Goal: Navigation & Orientation: Find specific page/section

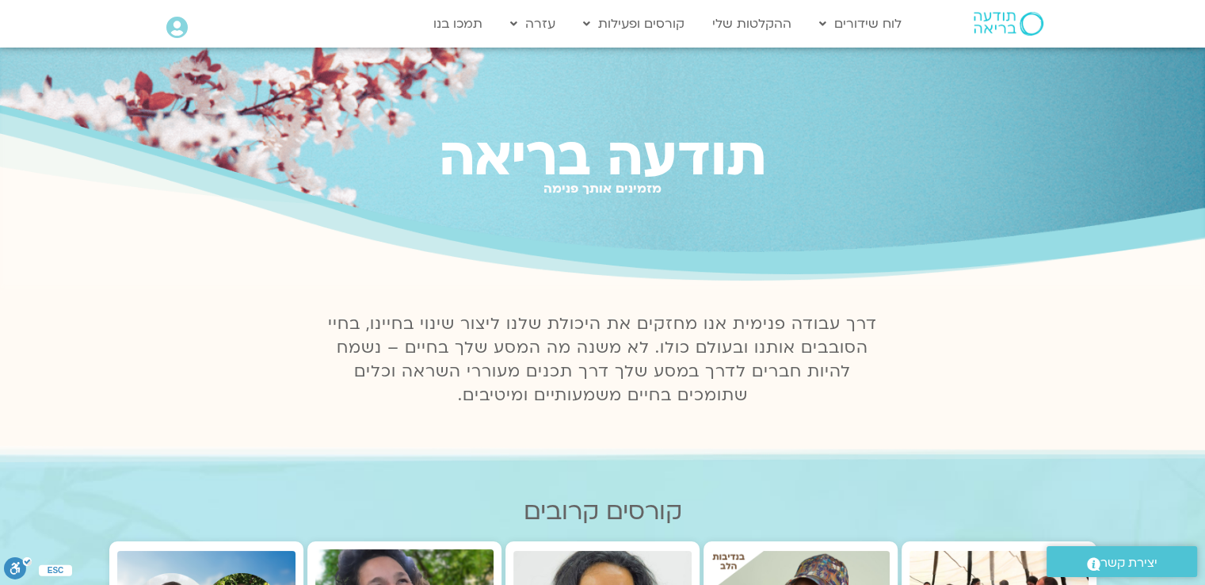
click at [175, 20] on icon at bounding box center [176, 28] width 21 height 22
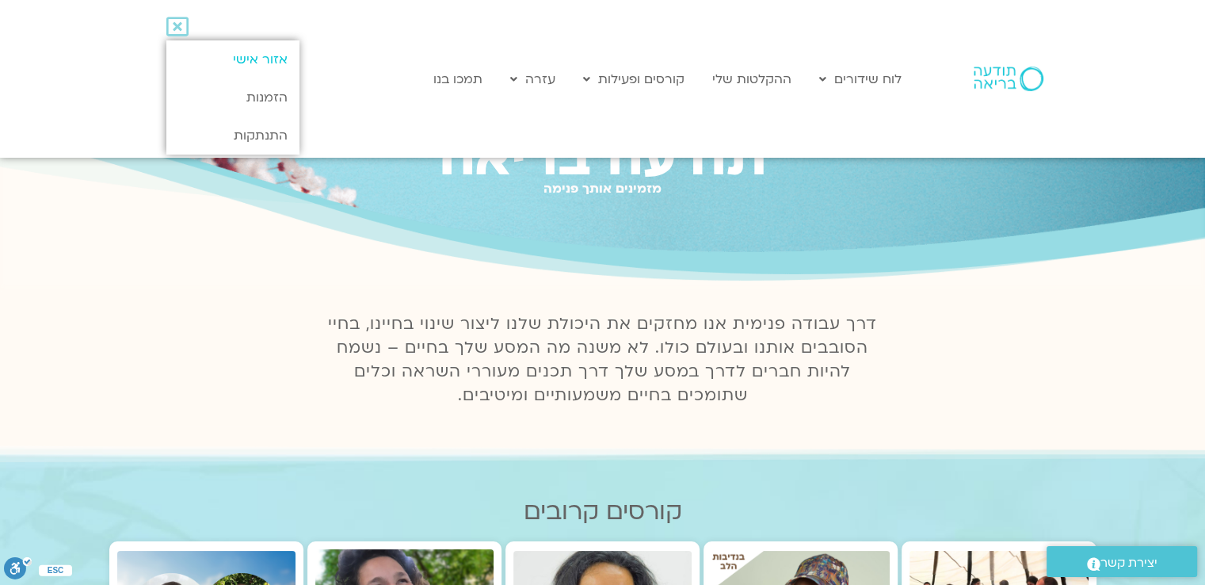
click at [258, 59] on link "אזור אישי" at bounding box center [232, 59] width 132 height 38
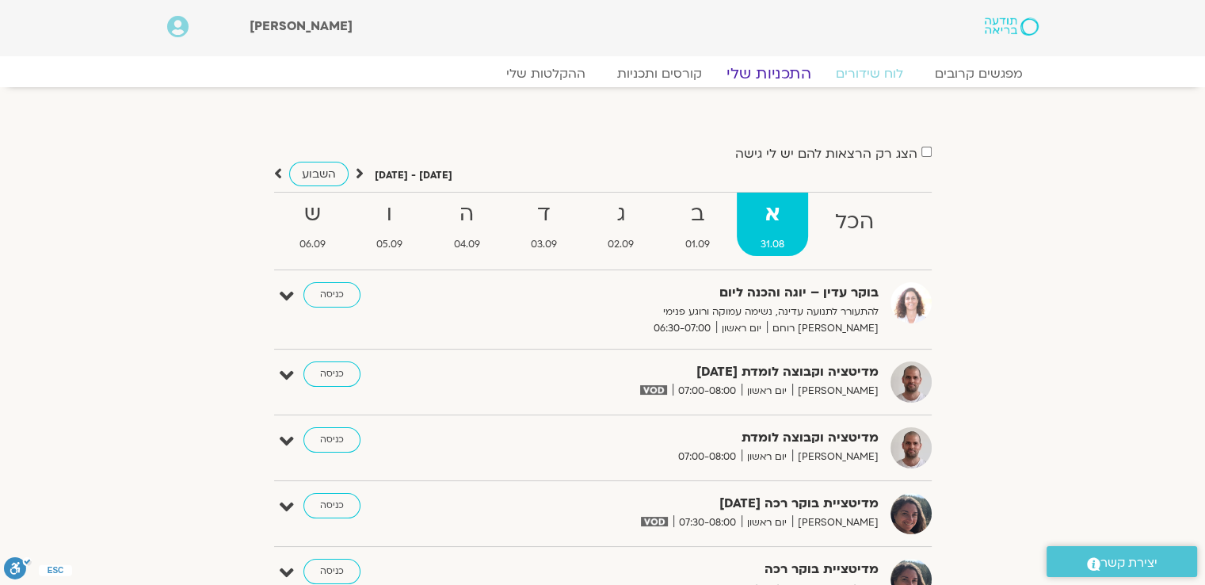
click at [761, 68] on link "התכניות שלי" at bounding box center [769, 73] width 123 height 19
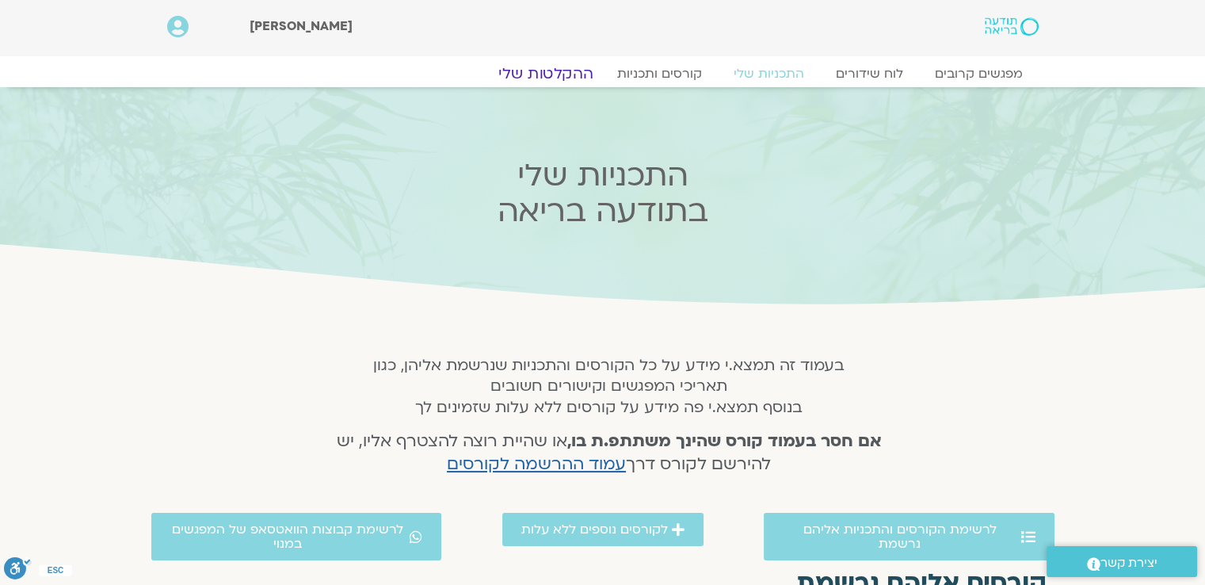
click at [564, 75] on link "ההקלטות שלי" at bounding box center [545, 73] width 133 height 19
